Goal: Transaction & Acquisition: Purchase product/service

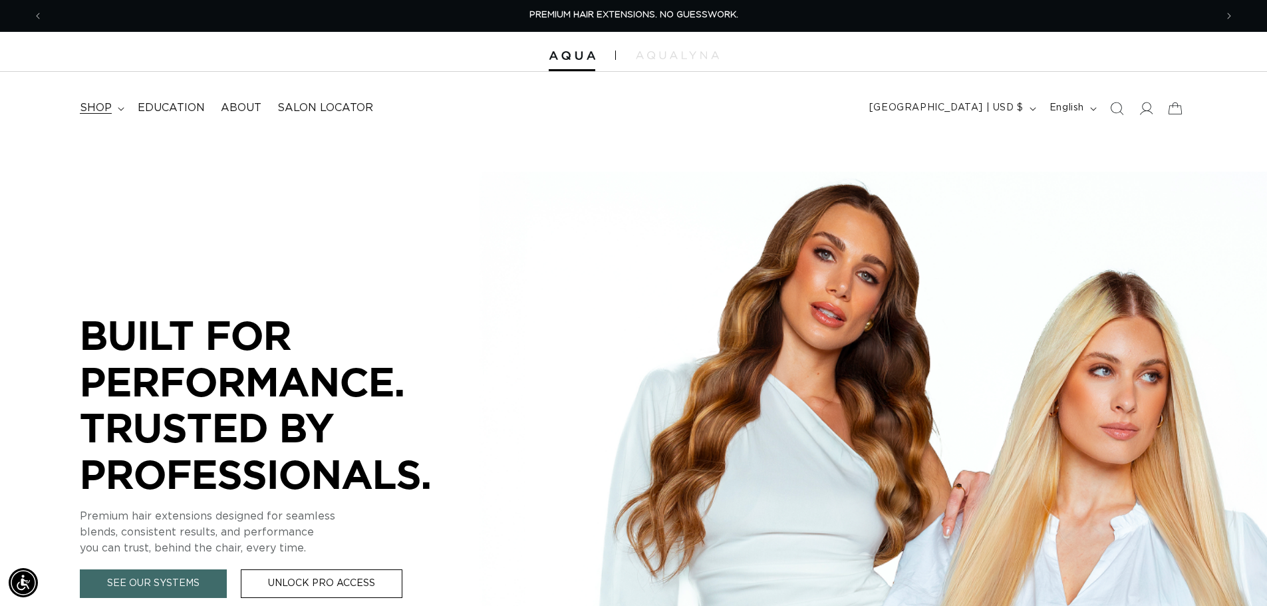
click at [110, 112] on span "shop" at bounding box center [96, 108] width 32 height 14
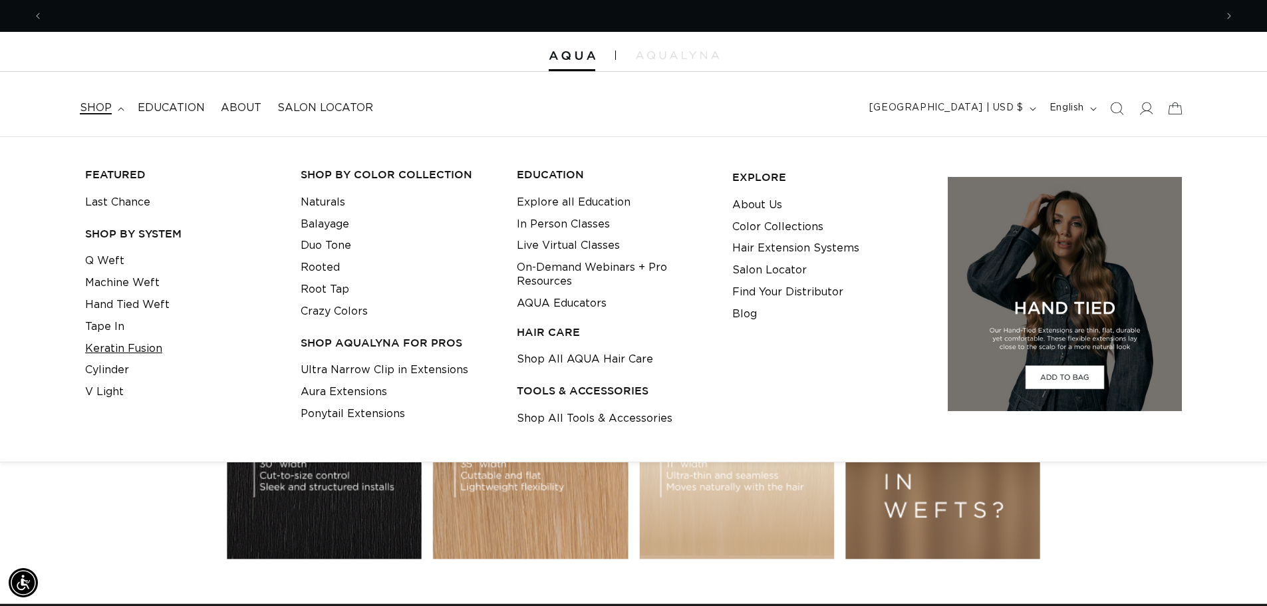
scroll to position [0, 2346]
click at [112, 264] on link "Q Weft" at bounding box center [104, 261] width 39 height 22
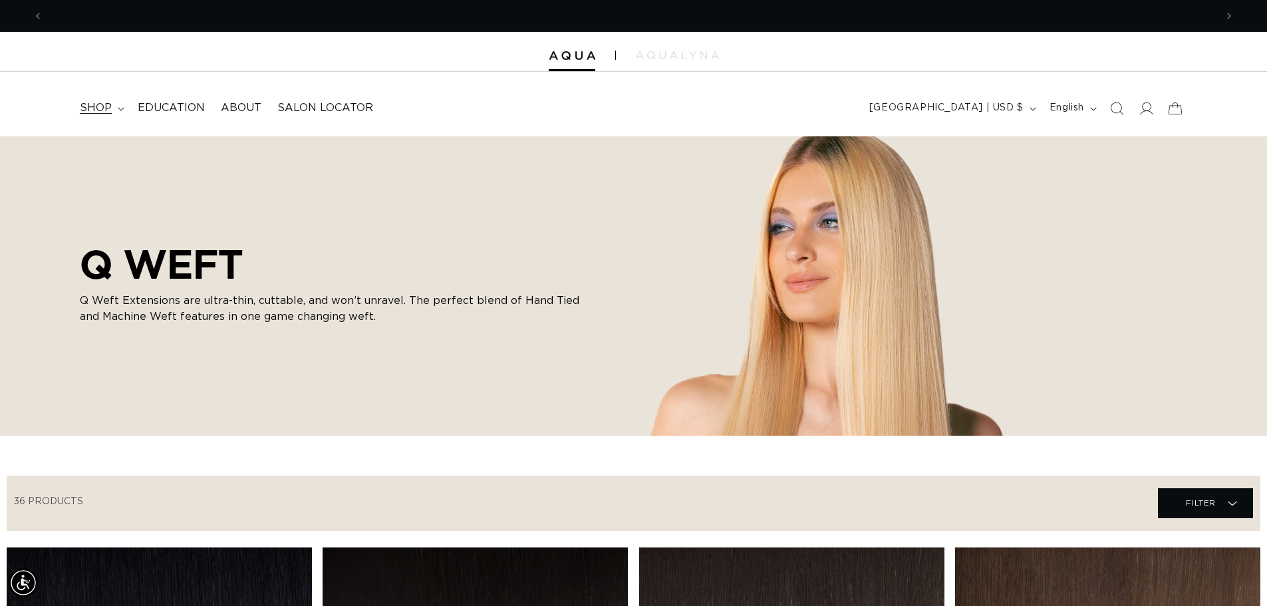
click at [108, 112] on span "shop" at bounding box center [96, 108] width 32 height 14
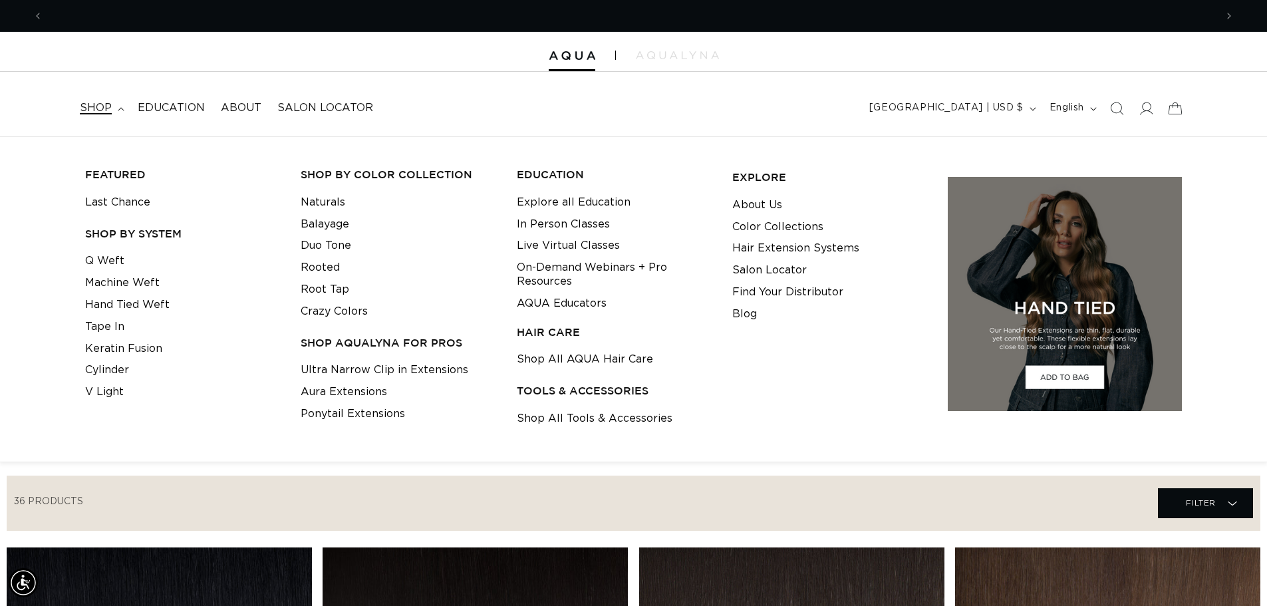
scroll to position [0, 2346]
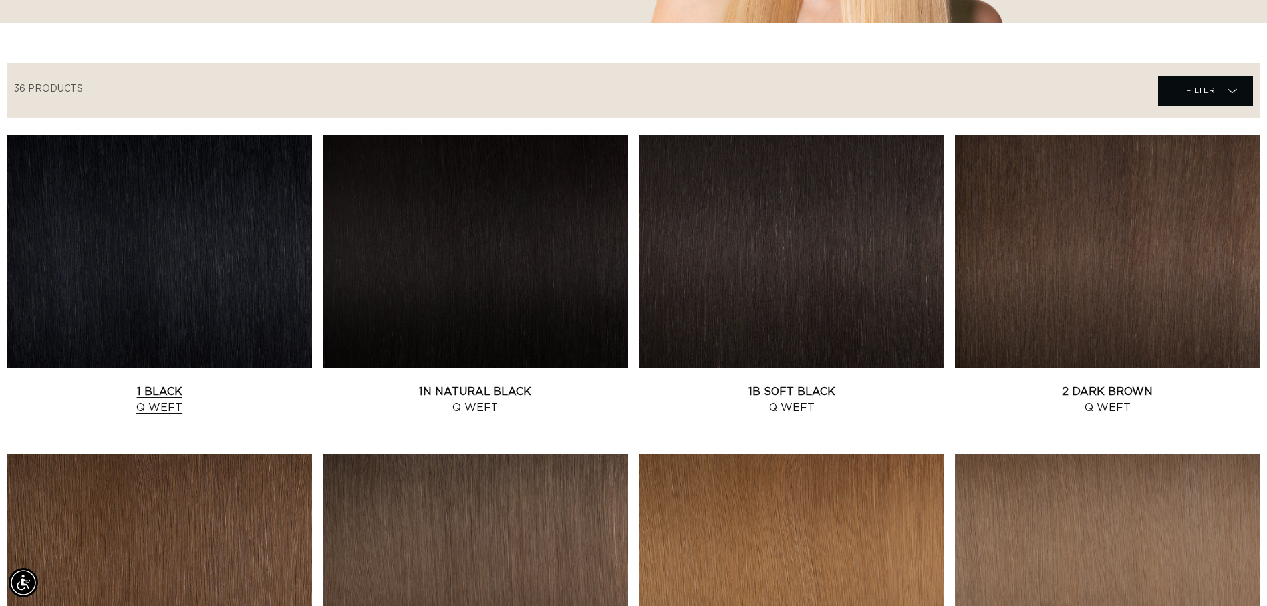
scroll to position [466, 0]
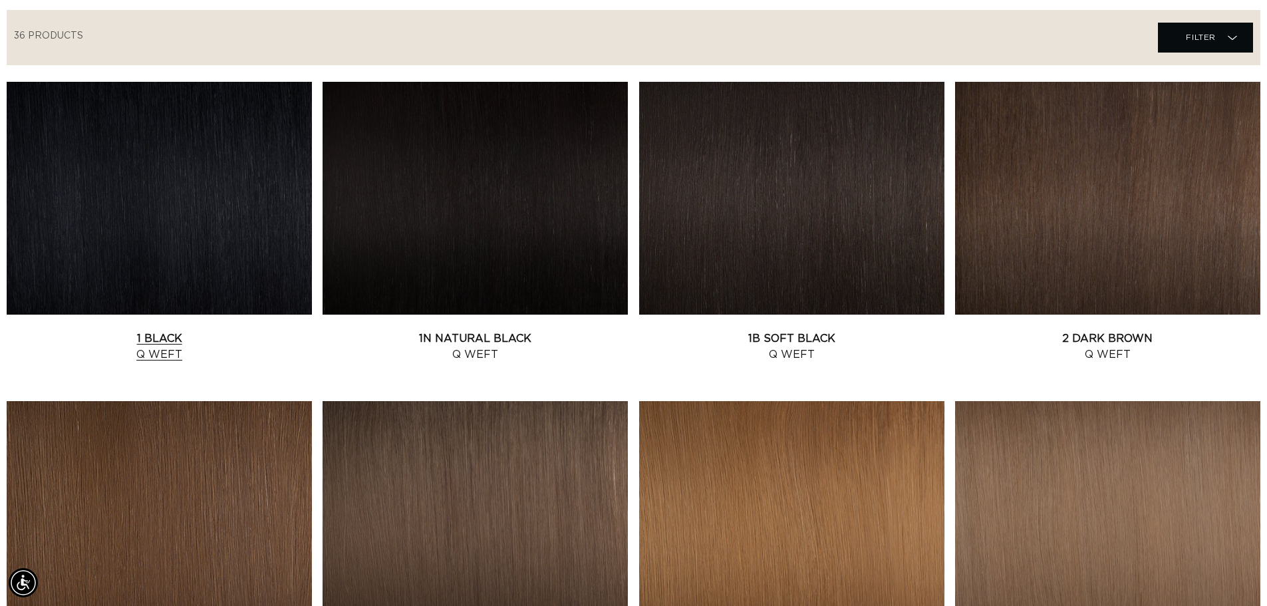
click at [158, 334] on link "1 Black Q Weft" at bounding box center [159, 347] width 305 height 32
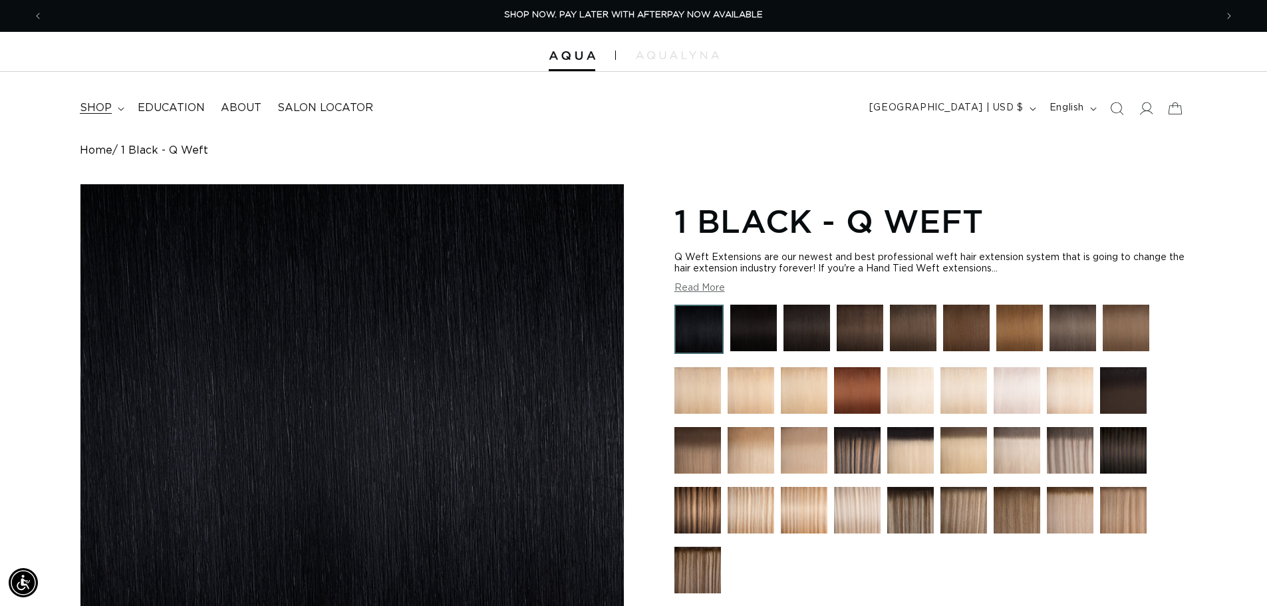
click at [106, 114] on span "shop" at bounding box center [96, 108] width 32 height 14
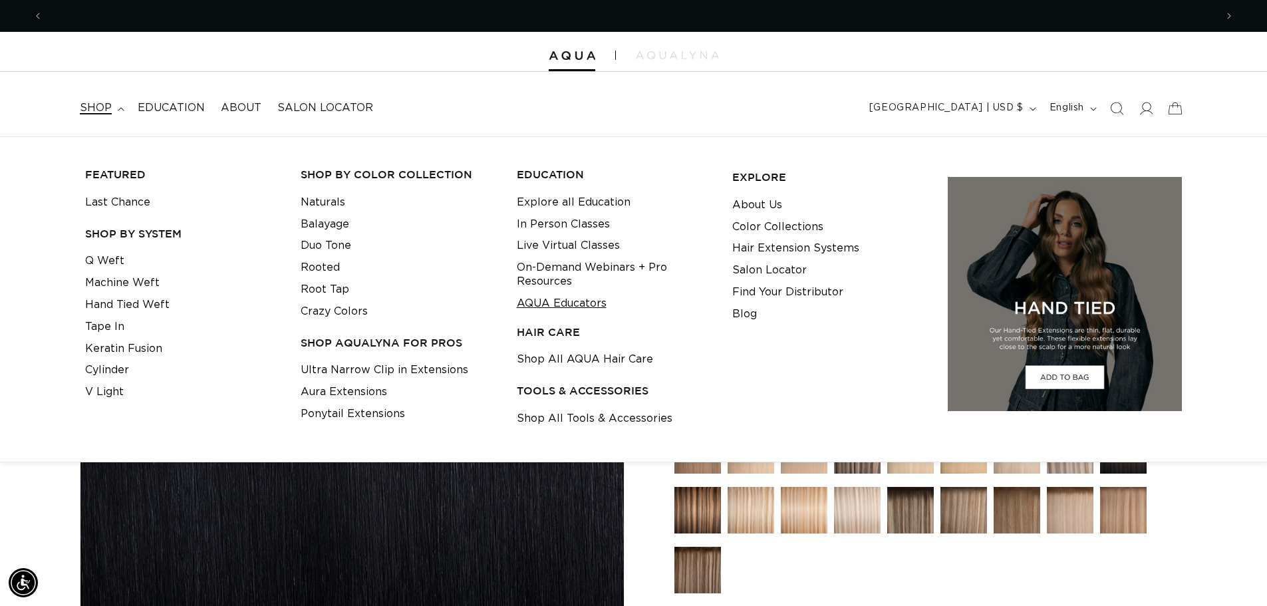
scroll to position [0, 1173]
drag, startPoint x: 352, startPoint y: 388, endPoint x: 398, endPoint y: 387, distance: 46.6
click at [353, 388] on link "Aura Extensions" at bounding box center [344, 392] width 86 height 22
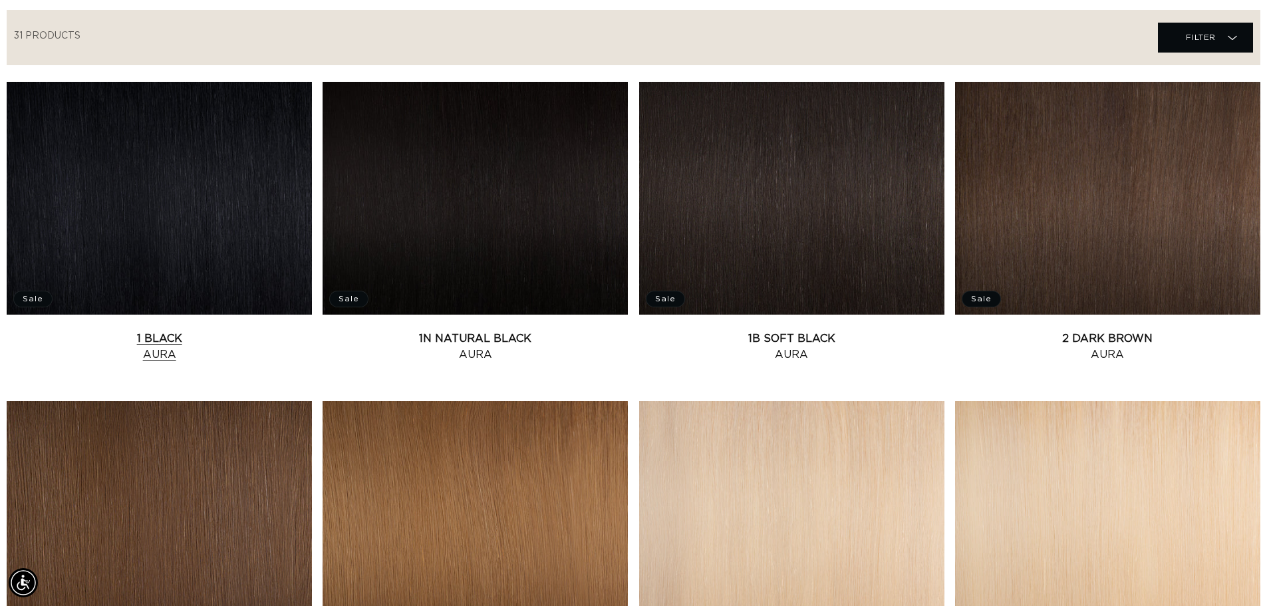
scroll to position [0, 2346]
click at [163, 331] on link "1 Black Aura" at bounding box center [159, 347] width 305 height 32
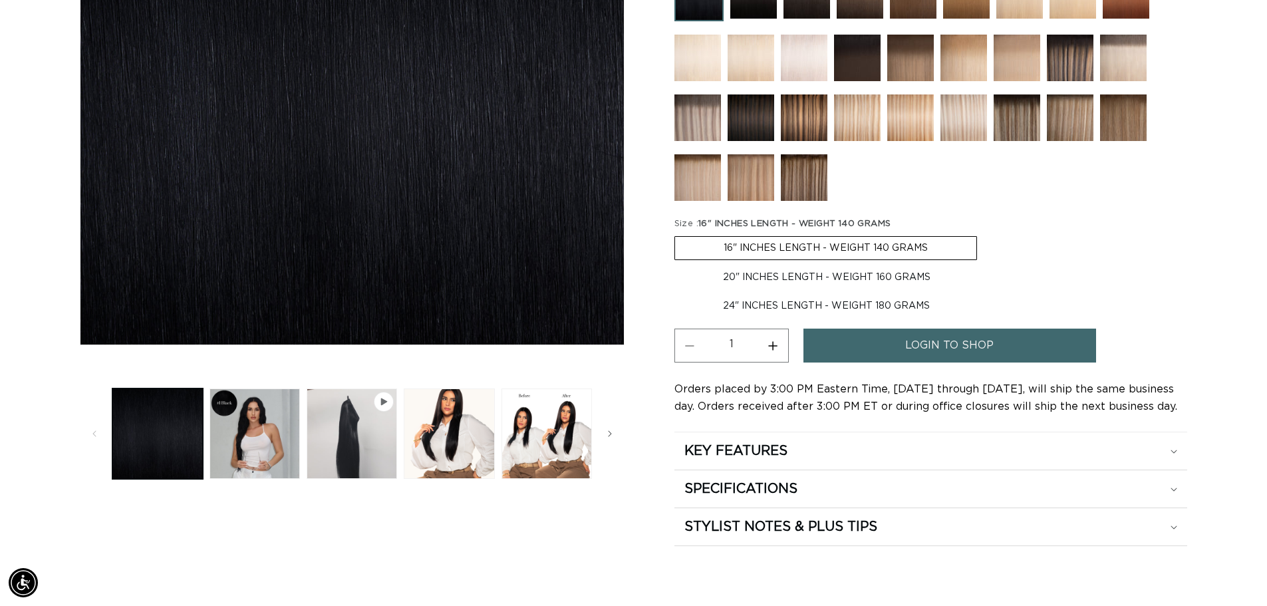
scroll to position [0, 1173]
click at [766, 279] on label "20" INCHES LENGTH - WEIGHT 160 GRAMS Variant sold out or unavailable" at bounding box center [827, 277] width 305 height 23
click at [984, 234] on input "20" INCHES LENGTH - WEIGHT 160 GRAMS Variant sold out or unavailable" at bounding box center [984, 233] width 1 height 1
radio input "true"
